Goal: Task Accomplishment & Management: Use online tool/utility

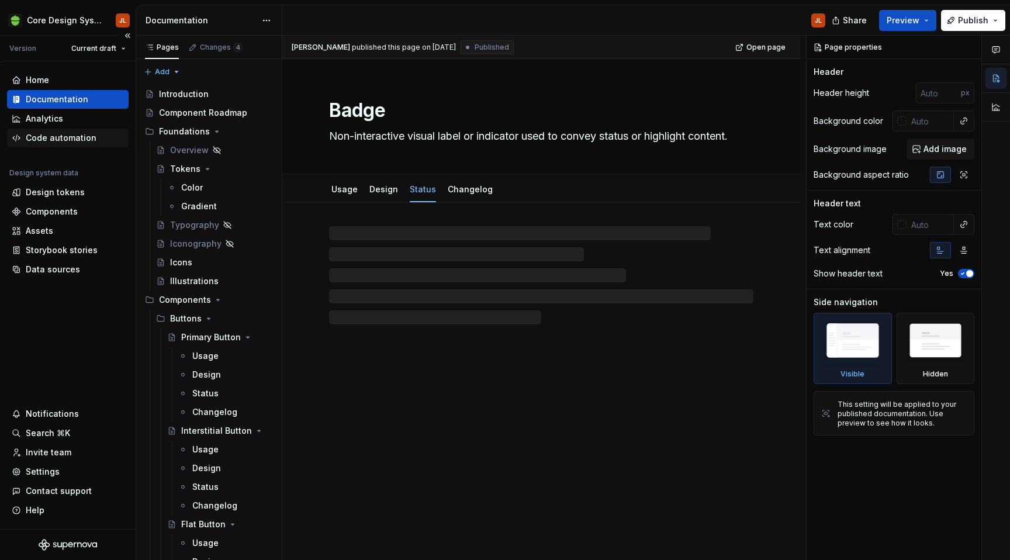
click at [68, 142] on div "Code automation" at bounding box center [61, 138] width 71 height 12
type textarea "*"
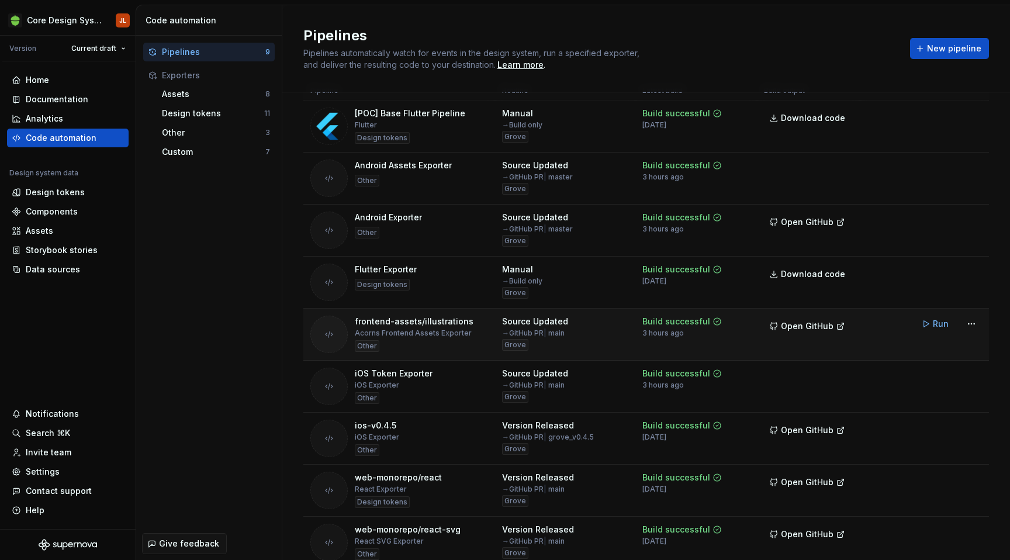
scroll to position [85, 0]
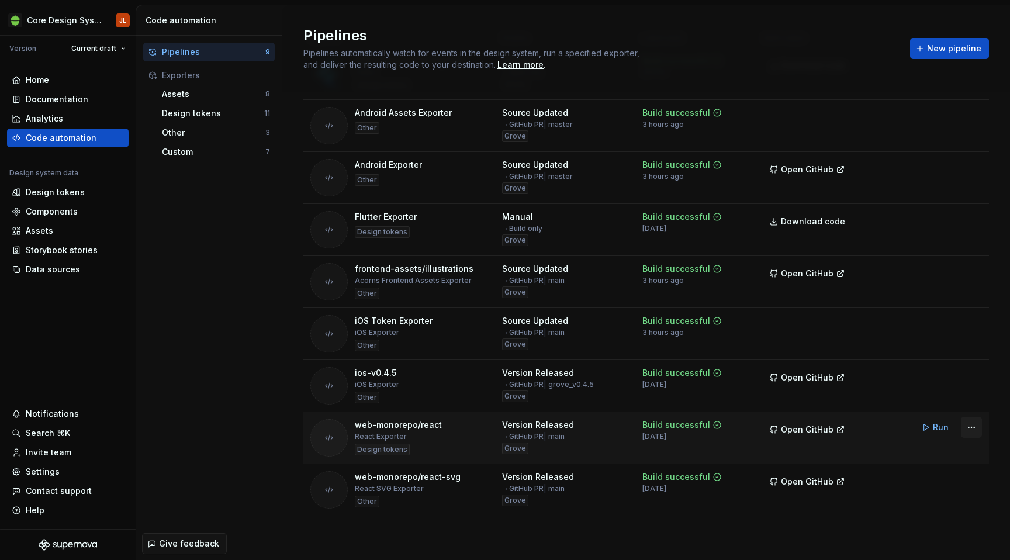
click at [971, 426] on html "Core Design System JL Version Current draft Home Documentation Analytics Code a…" at bounding box center [505, 280] width 1010 height 560
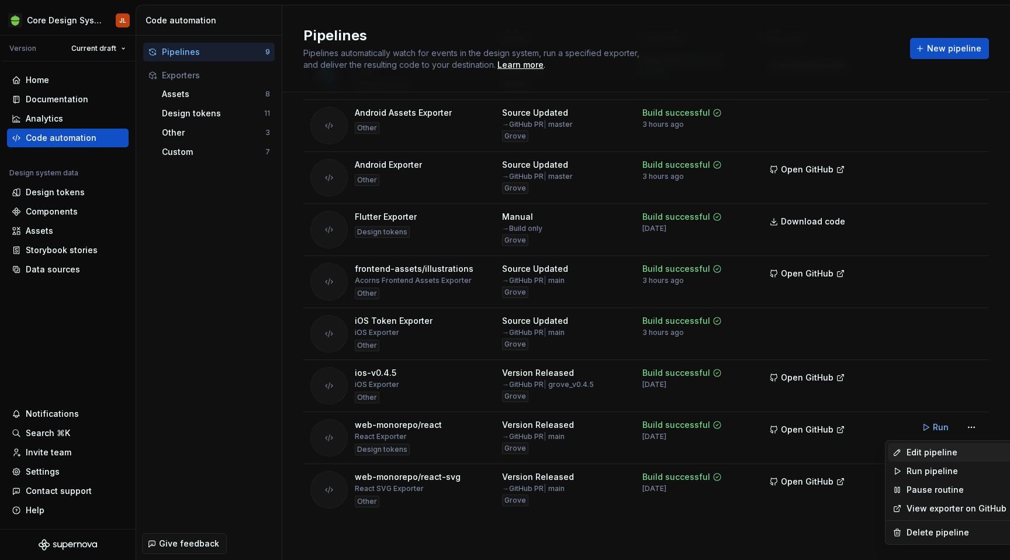
click at [946, 451] on div "Edit pipeline" at bounding box center [957, 453] width 100 height 12
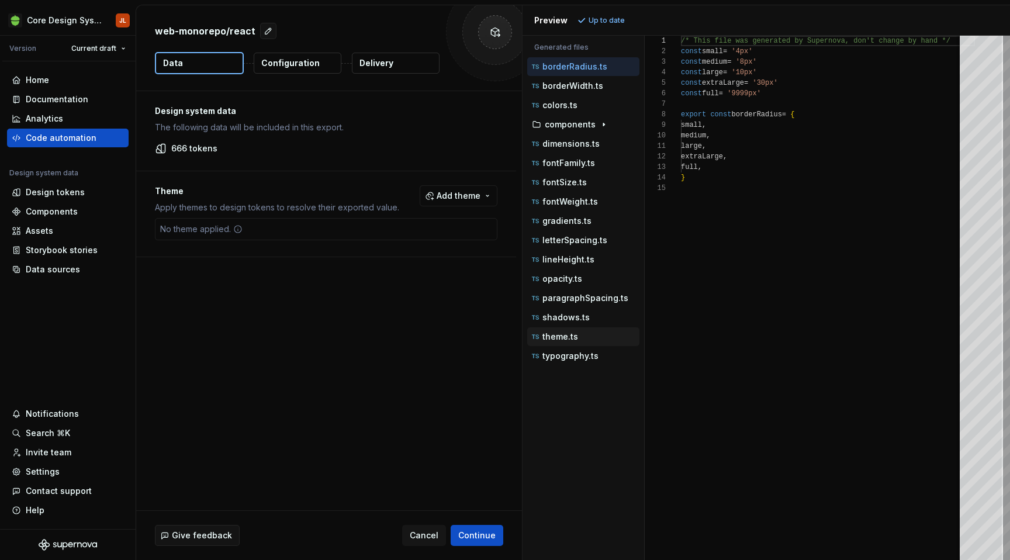
click at [557, 338] on p "theme.ts" at bounding box center [560, 336] width 36 height 9
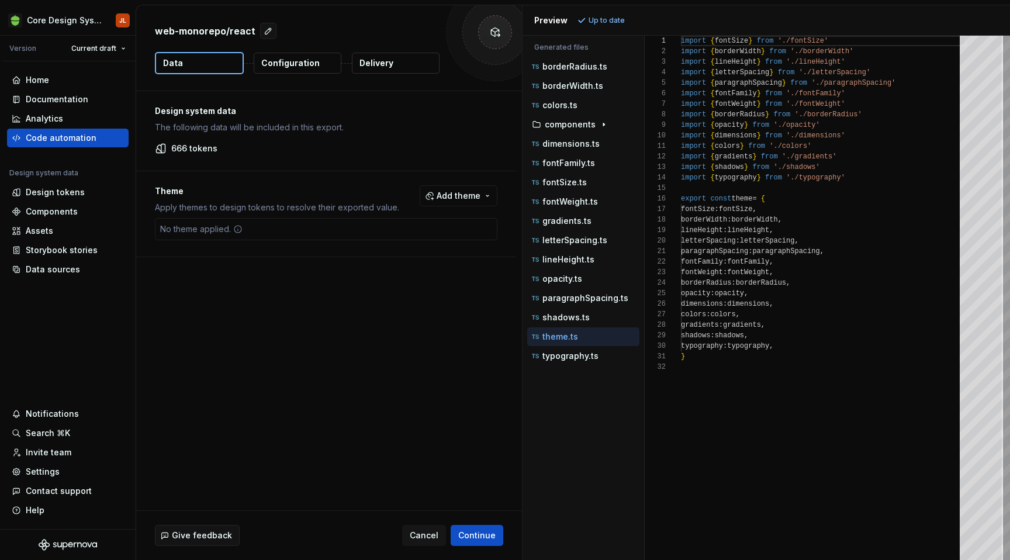
scroll to position [105, 0]
click at [564, 103] on p "colors.ts" at bounding box center [559, 105] width 35 height 9
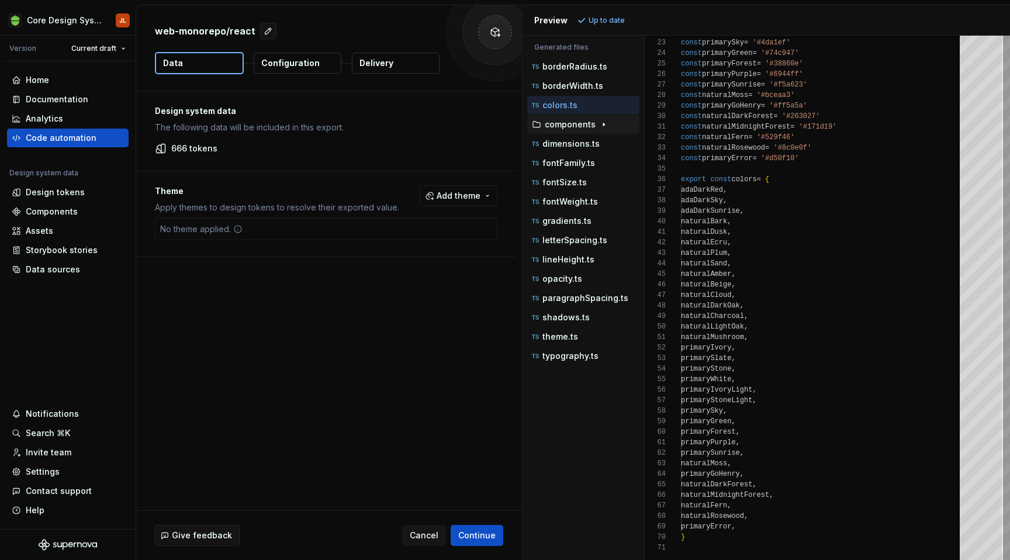
click at [600, 124] on icon "button" at bounding box center [603, 124] width 9 height 9
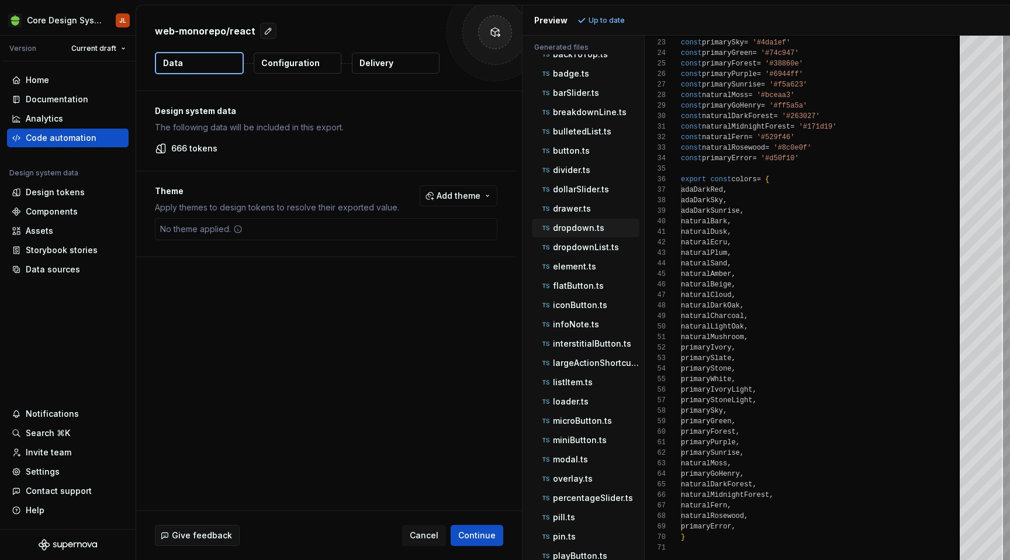
scroll to position [132, 0]
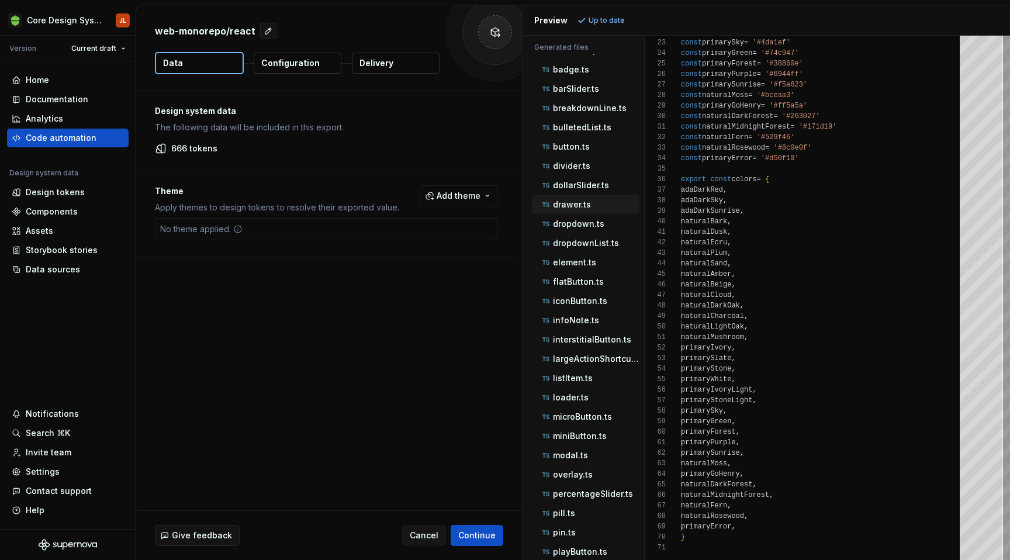
click at [577, 203] on p "drawer.ts" at bounding box center [572, 204] width 38 height 9
type textarea "**********"
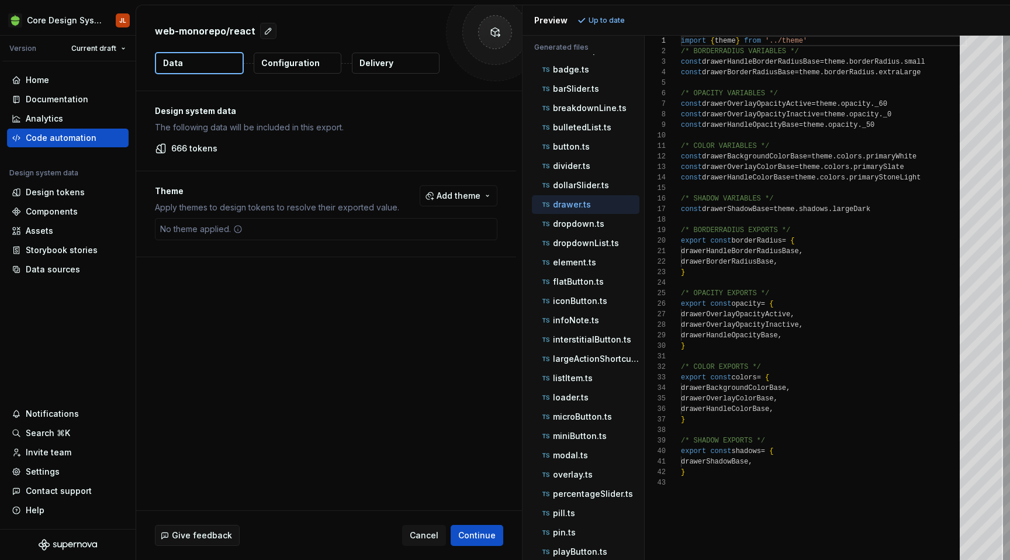
click at [287, 63] on p "Configuration" at bounding box center [290, 63] width 58 height 12
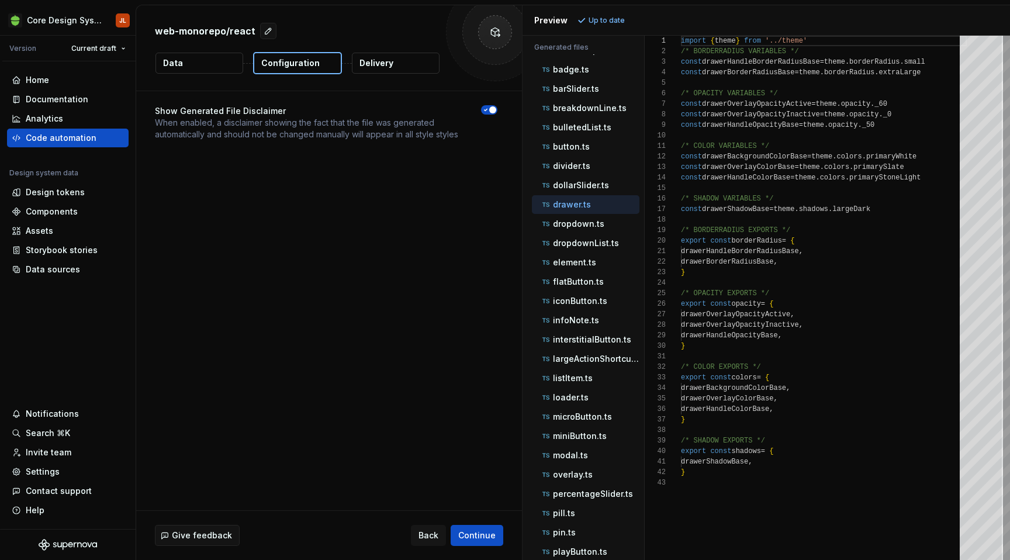
click at [409, 64] on button "Delivery" at bounding box center [396, 63] width 88 height 21
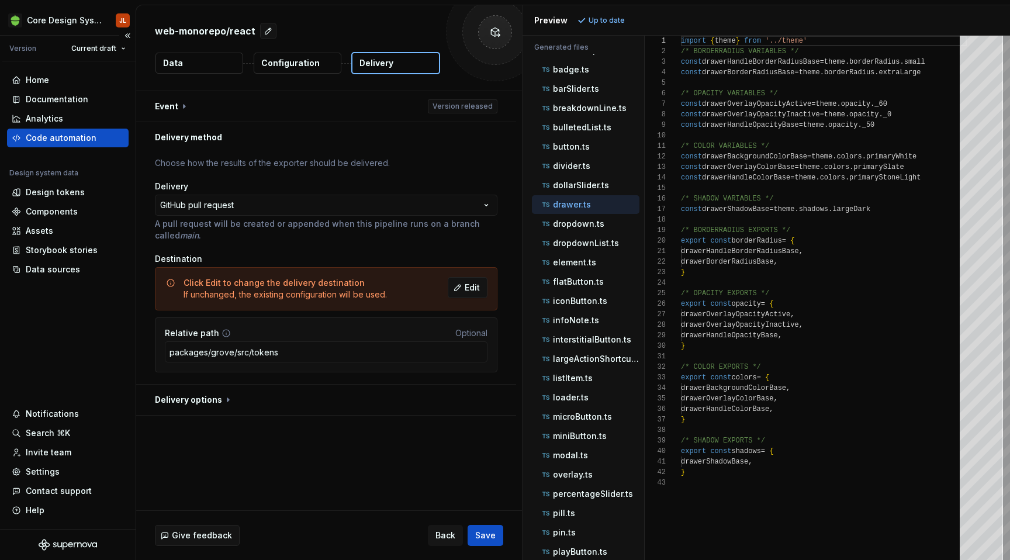
click at [74, 141] on div "Code automation" at bounding box center [61, 138] width 71 height 12
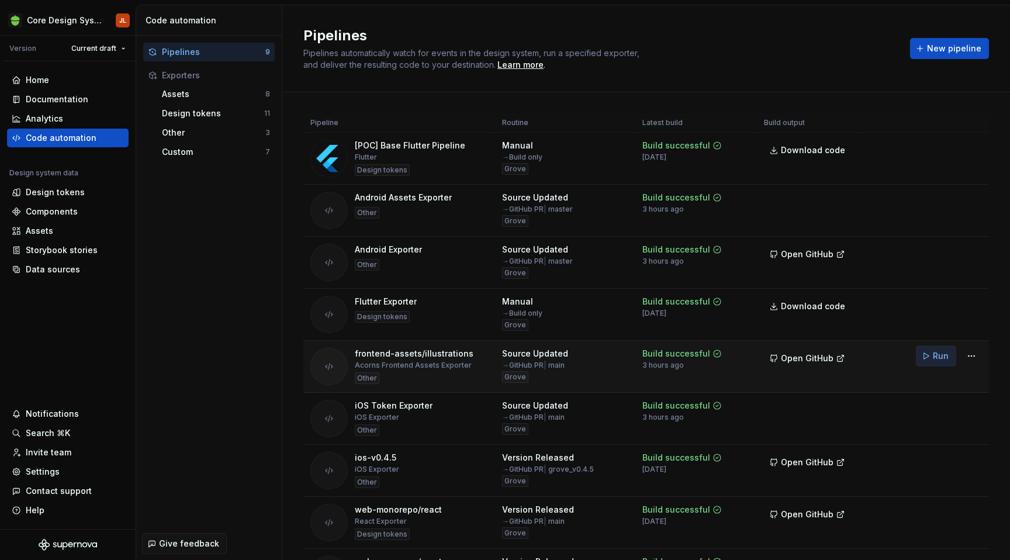
scroll to position [85, 0]
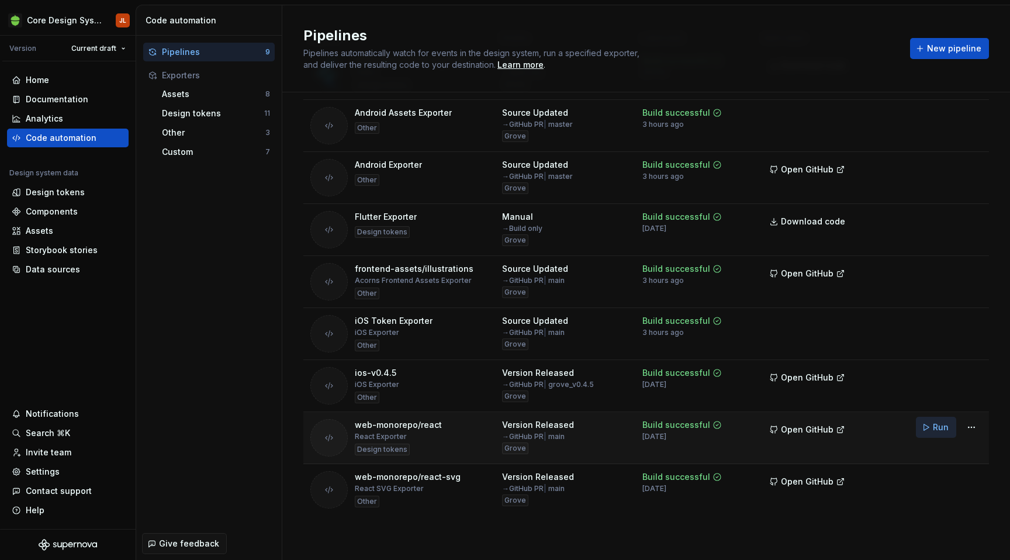
click at [943, 429] on span "Run" at bounding box center [941, 427] width 16 height 12
click at [804, 427] on span "Open GitHub" at bounding box center [807, 430] width 53 height 12
click at [52, 198] on div "Design tokens" at bounding box center [55, 192] width 59 height 12
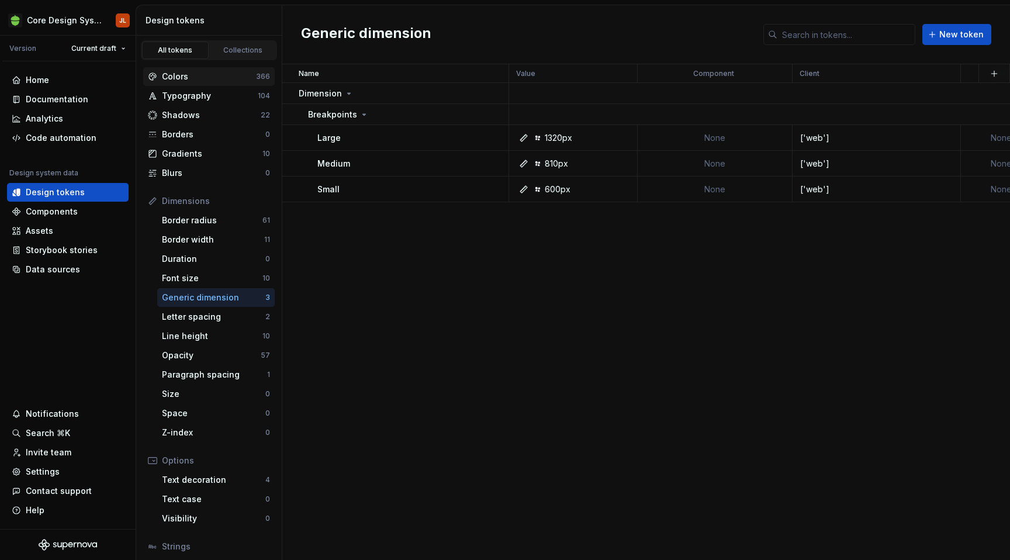
click at [185, 79] on div "Colors" at bounding box center [209, 77] width 94 height 12
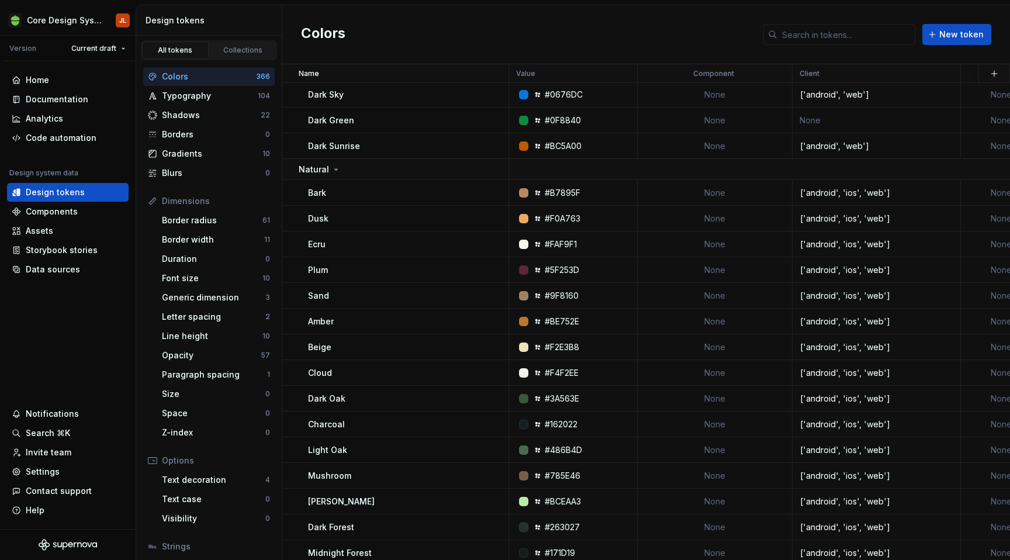
scroll to position [209, 0]
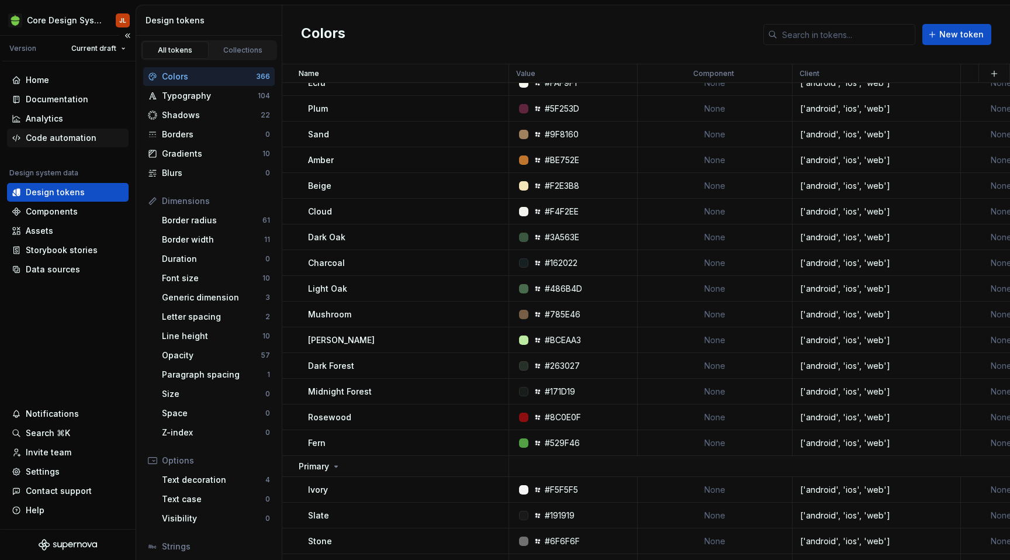
click at [52, 134] on div "Code automation" at bounding box center [61, 138] width 71 height 12
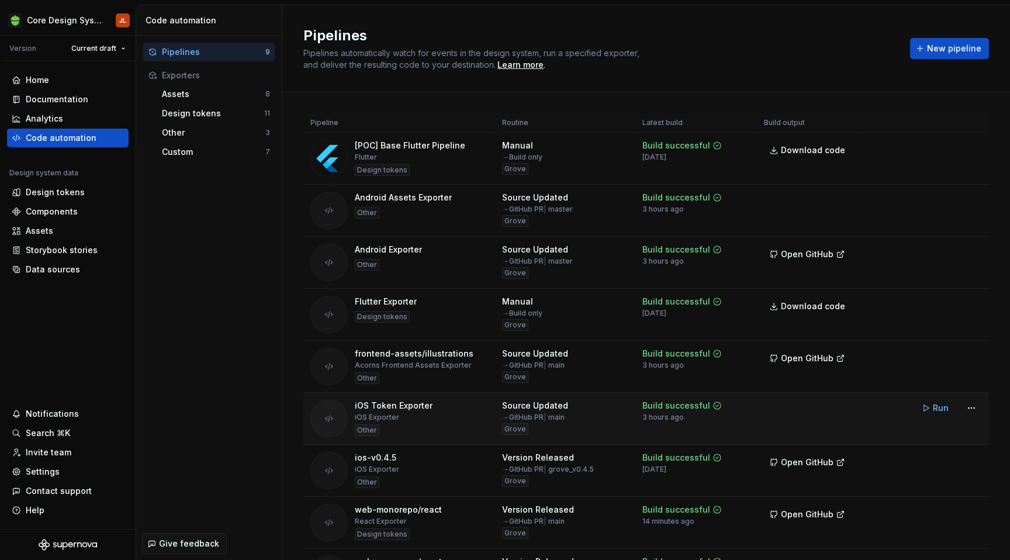
scroll to position [85, 0]
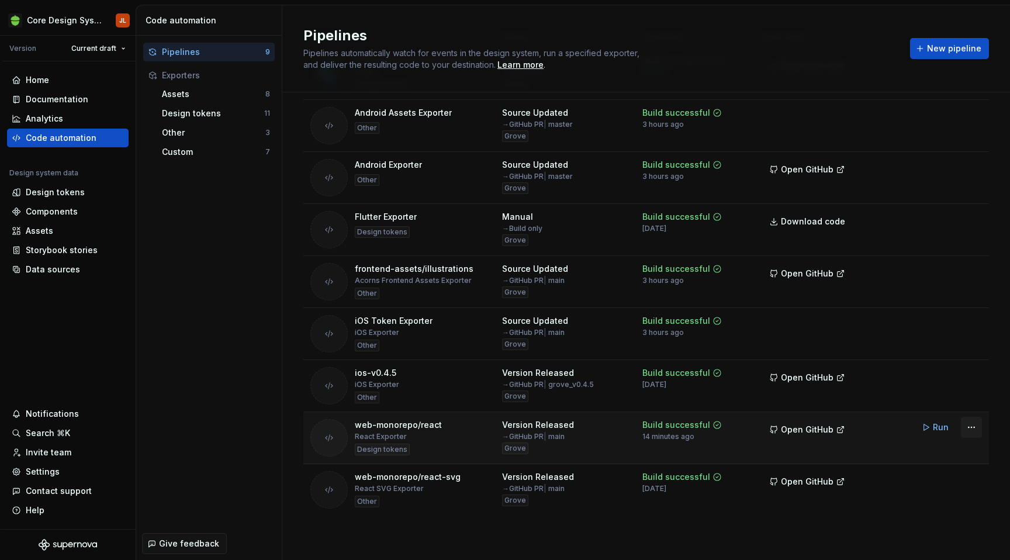
click at [971, 428] on html "Core Design System JL Version Current draft Home Documentation Analytics Code a…" at bounding box center [505, 280] width 1010 height 560
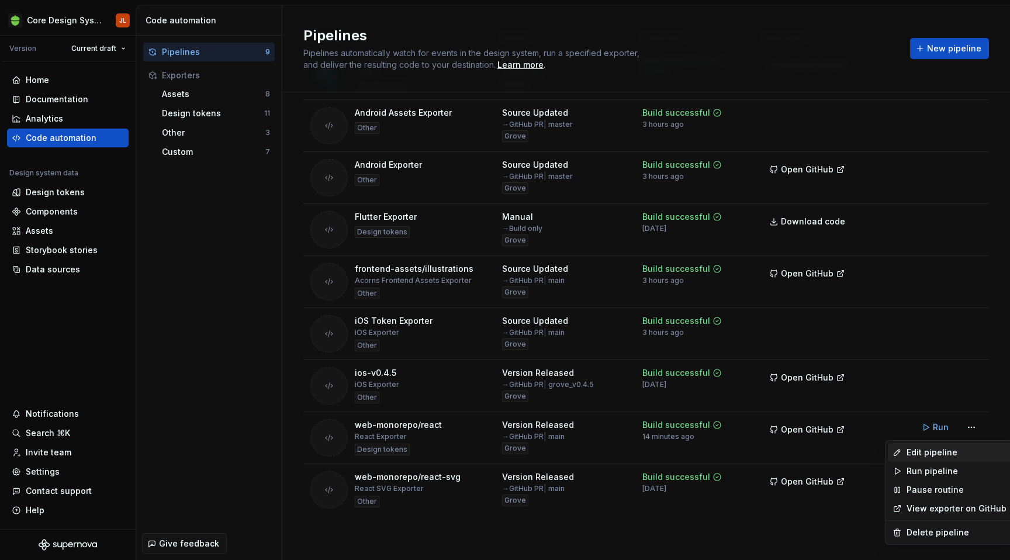
click at [946, 454] on div "Edit pipeline" at bounding box center [957, 453] width 100 height 12
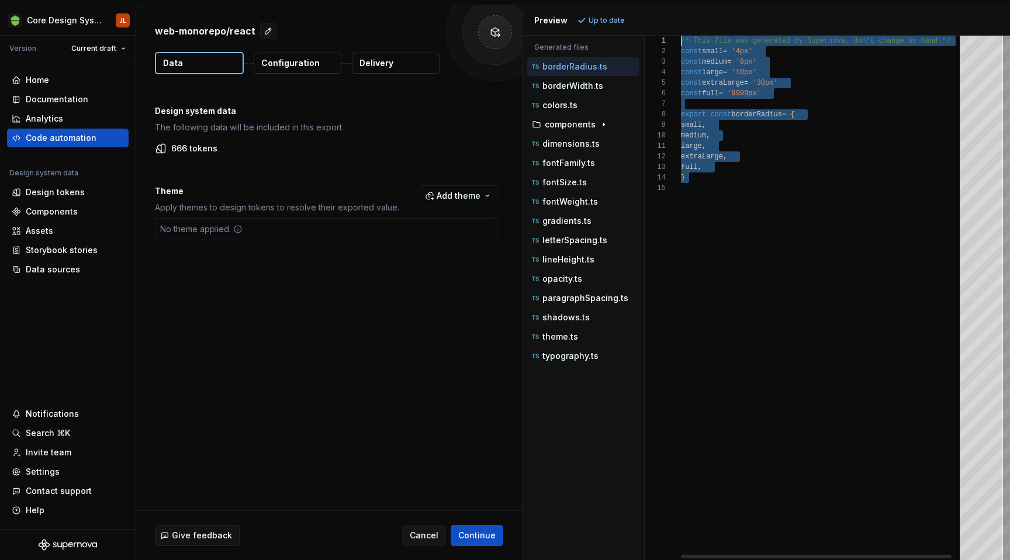
drag, startPoint x: 708, startPoint y: 186, endPoint x: 625, endPoint y: -4, distance: 206.8
click at [681, 36] on div "/* This file was generated by Supernova, don't cha nge by hand */ const small =…" at bounding box center [828, 298] width 294 height 524
type textarea "**********"
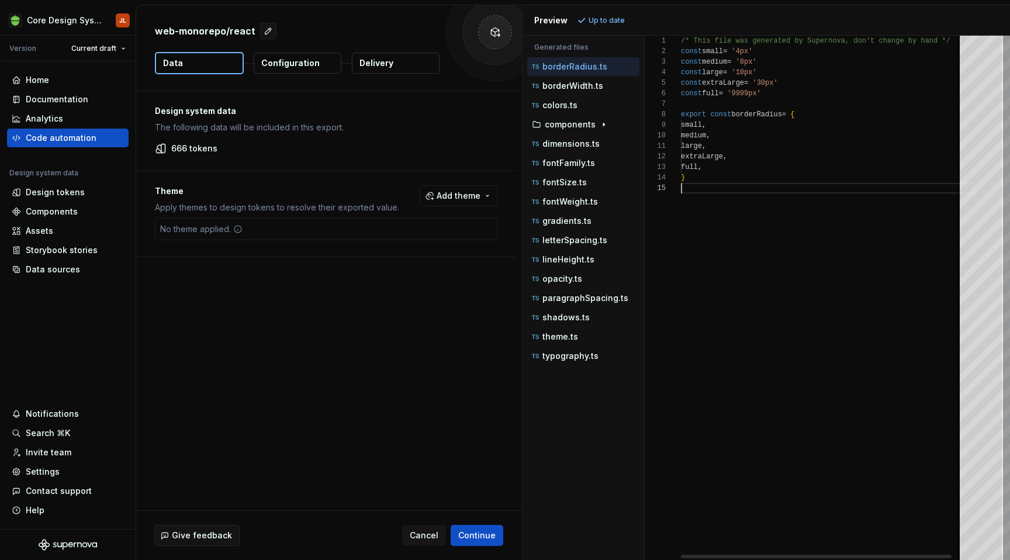
scroll to position [42, 0]
click at [731, 255] on div "/* This file was generated by Supernova, don't cha nge by hand */ const small =…" at bounding box center [828, 298] width 294 height 524
click at [49, 133] on div "Code automation" at bounding box center [61, 138] width 71 height 12
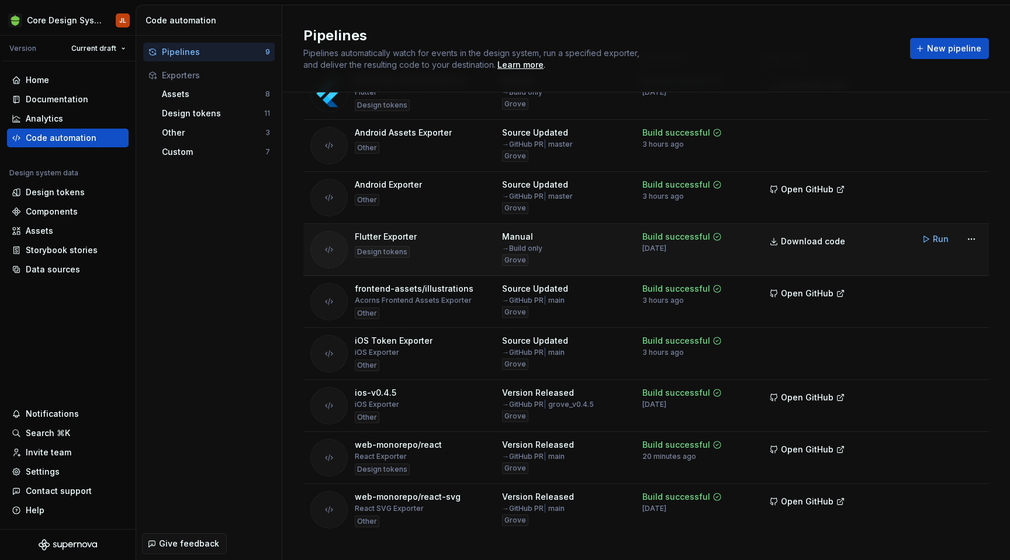
scroll to position [85, 0]
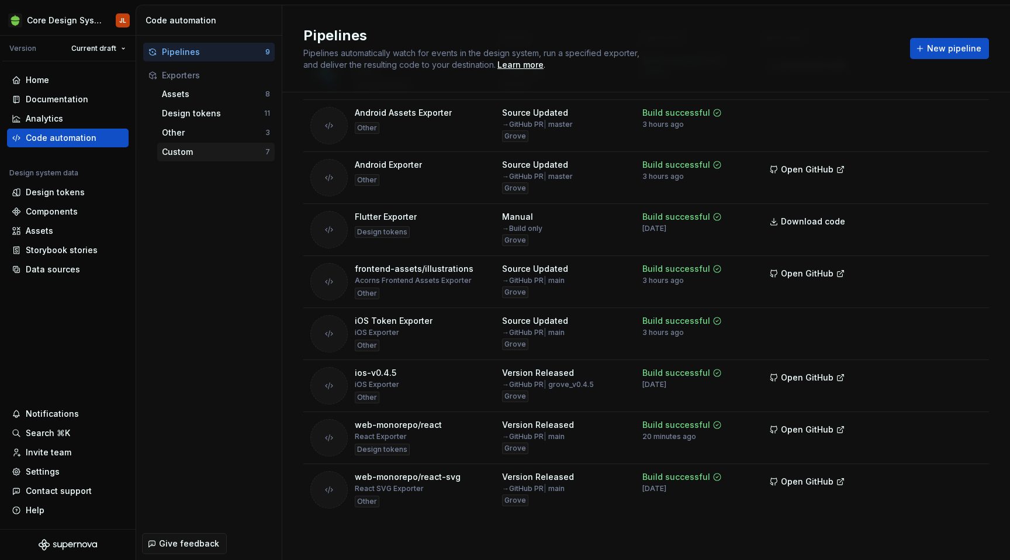
click at [193, 155] on div "Custom" at bounding box center [213, 152] width 103 height 12
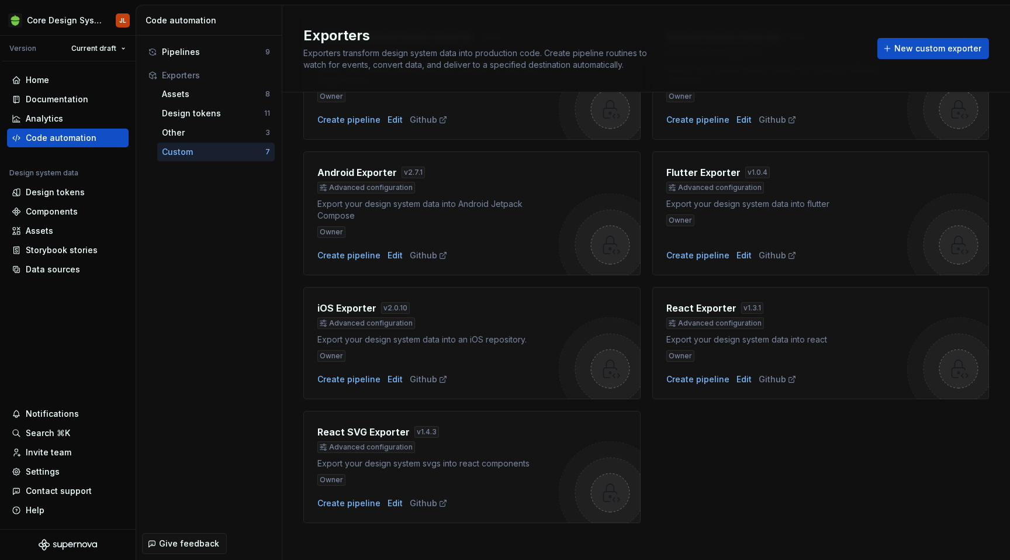
scroll to position [129, 0]
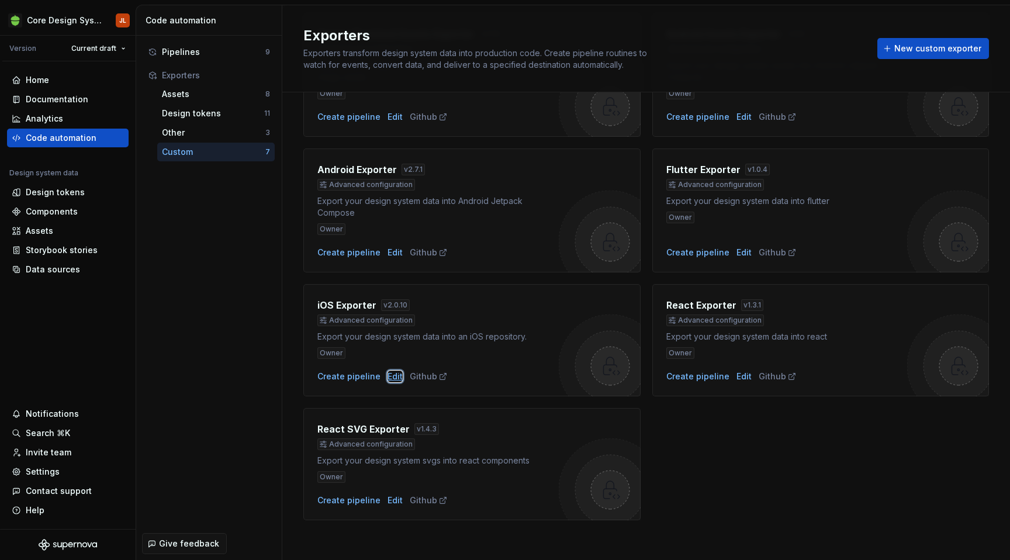
click at [388, 378] on div "Edit" at bounding box center [395, 377] width 15 height 12
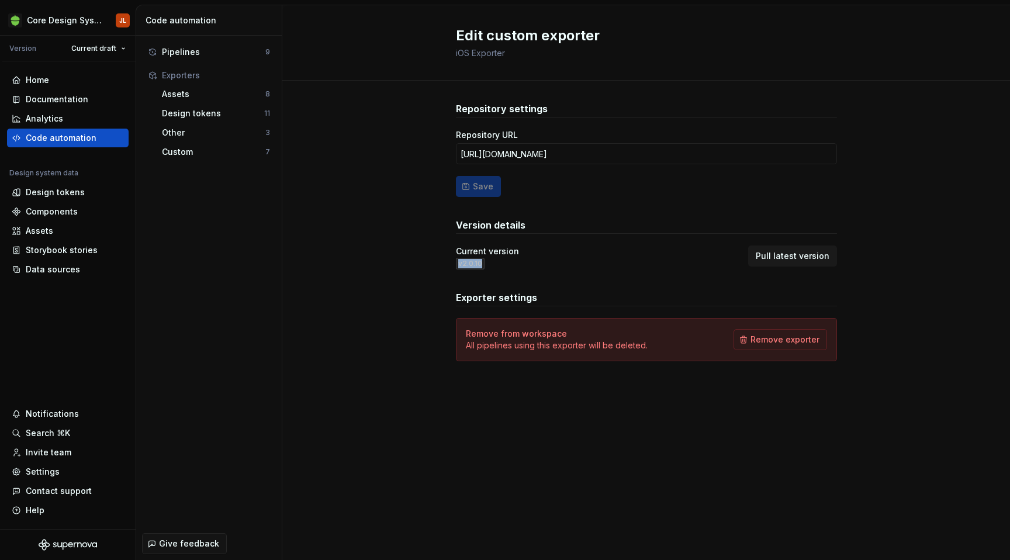
drag, startPoint x: 459, startPoint y: 266, endPoint x: 484, endPoint y: 266, distance: 25.1
click at [484, 266] on div "Current version v 2.0.10" at bounding box center [487, 257] width 63 height 24
click at [828, 272] on div "Repository settings Repository URL [URL][DOMAIN_NAME] Save Version details Curr…" at bounding box center [646, 232] width 381 height 260
click at [816, 261] on span "Pull latest version" at bounding box center [793, 256] width 74 height 12
click at [198, 48] on div "Pipelines" at bounding box center [213, 52] width 103 height 12
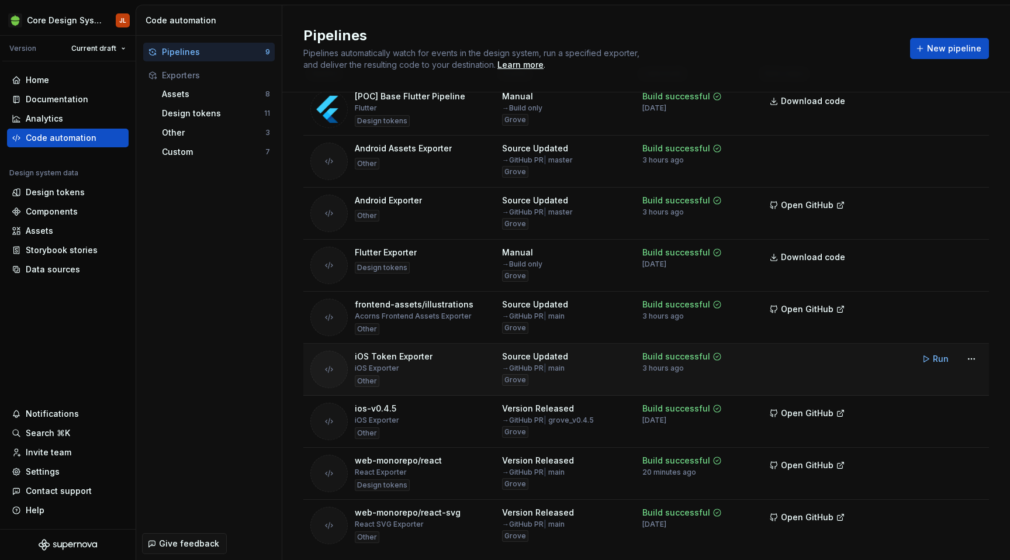
scroll to position [54, 0]
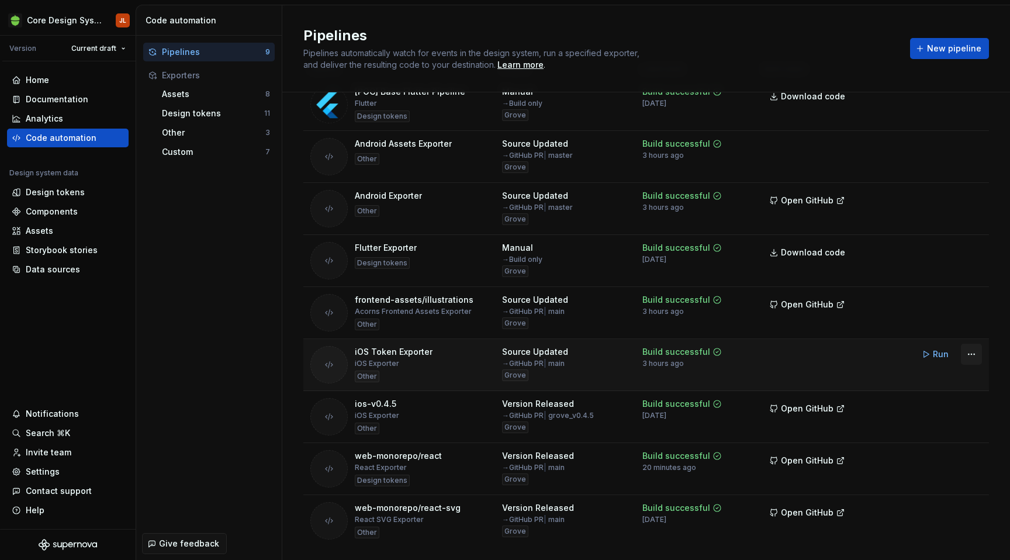
click at [976, 352] on html "Core Design System JL Version Current draft Home Documentation Analytics Code a…" at bounding box center [505, 280] width 1010 height 560
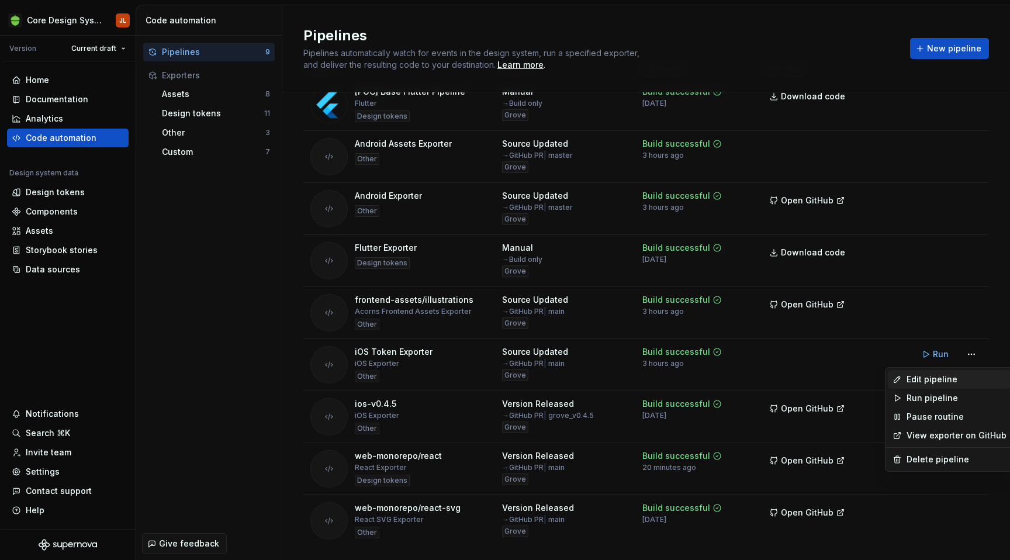
click at [937, 382] on div "Edit pipeline" at bounding box center [957, 380] width 100 height 12
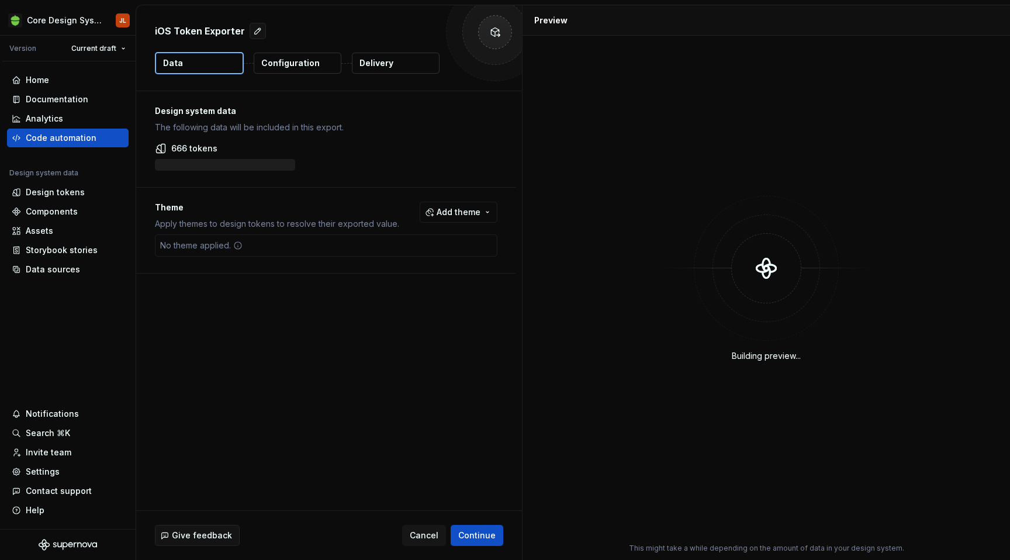
click at [367, 61] on p "Delivery" at bounding box center [376, 63] width 34 height 12
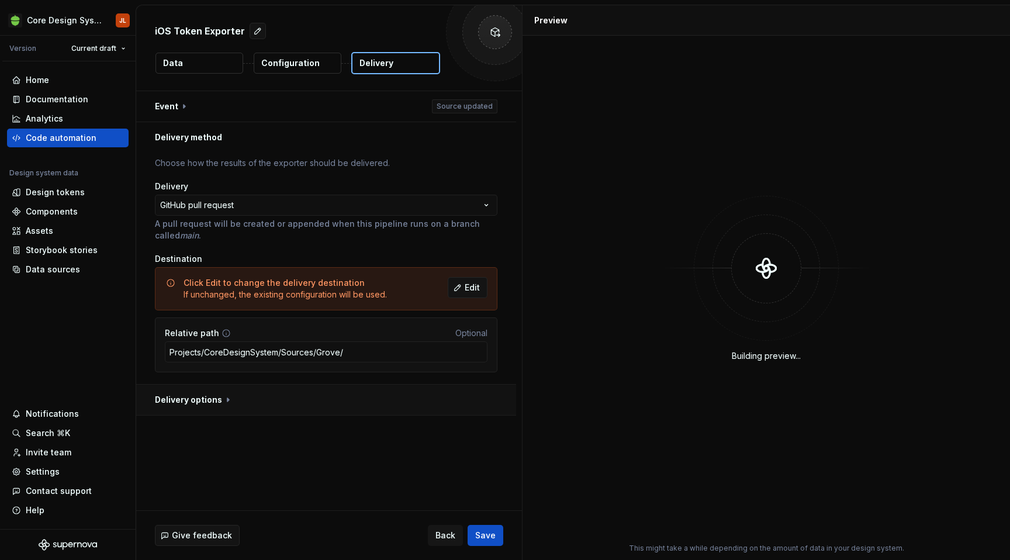
click at [226, 401] on button "button" at bounding box center [326, 400] width 380 height 30
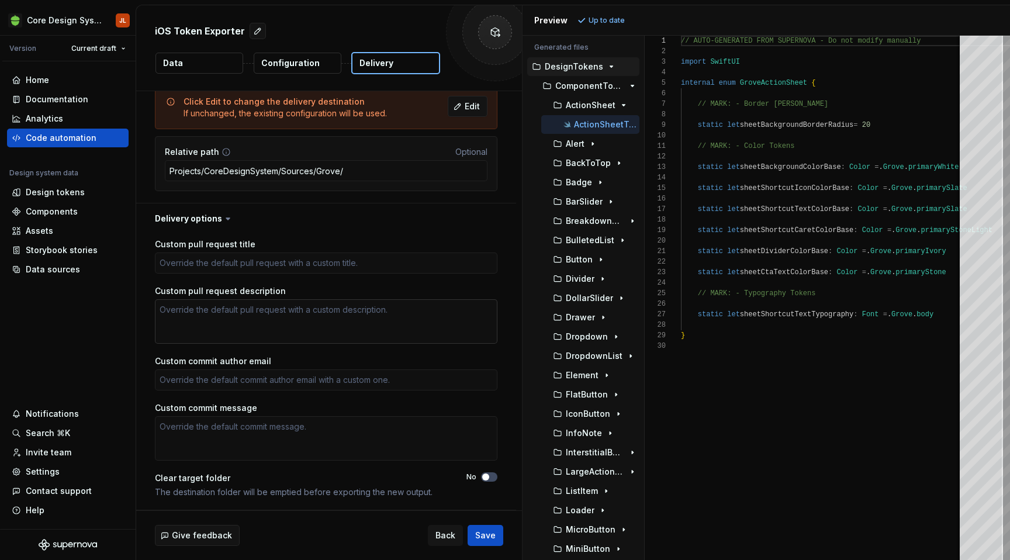
scroll to position [167, 0]
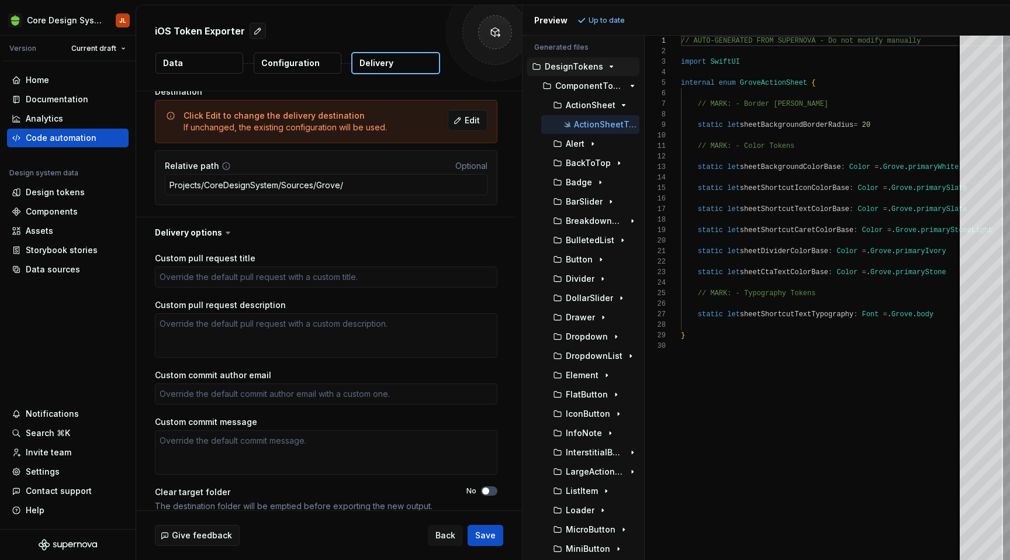
type textarea "*"
